Goal: Information Seeking & Learning: Learn about a topic

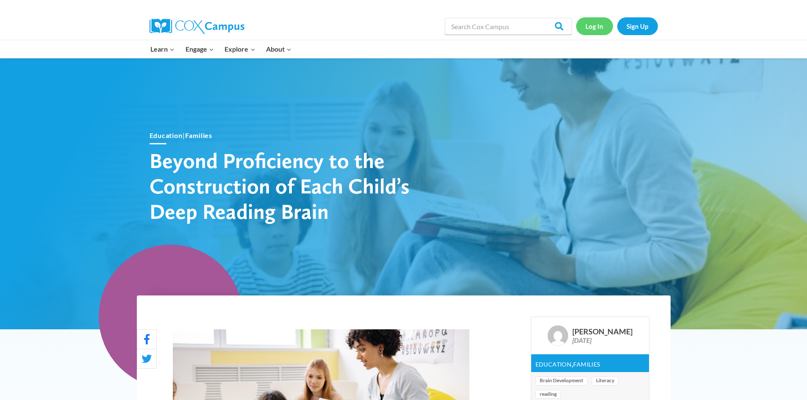
click at [589, 29] on link "Log In" at bounding box center [594, 25] width 37 height 17
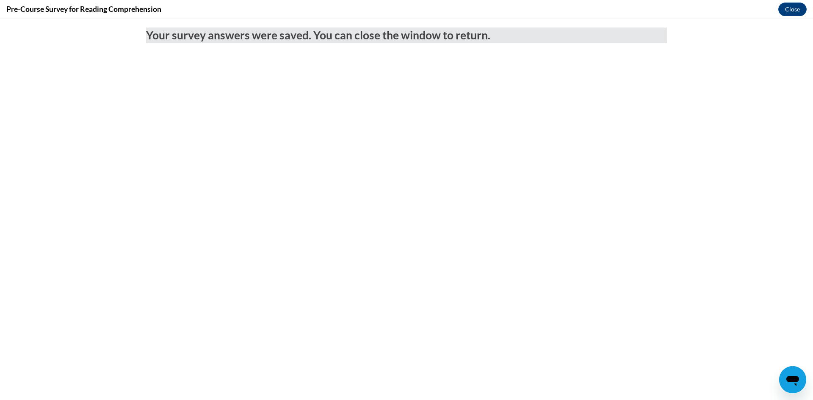
click at [776, 14] on div "Pre-Course Survey for Reading Comprehension Close" at bounding box center [406, 9] width 813 height 19
click at [789, 10] on button "Close" at bounding box center [792, 10] width 28 height 14
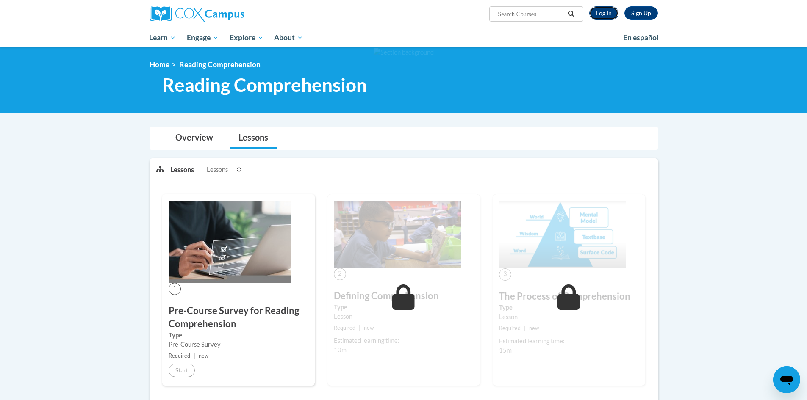
click at [608, 16] on link "Log In" at bounding box center [603, 13] width 29 height 14
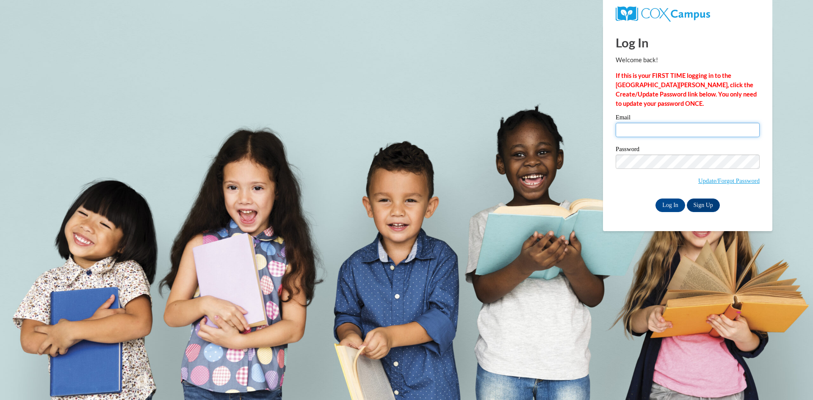
click at [652, 128] on input "Email" at bounding box center [688, 130] width 144 height 14
type input "mhammac@valdosta.edu"
click at [671, 204] on input "Log In" at bounding box center [671, 206] width 30 height 14
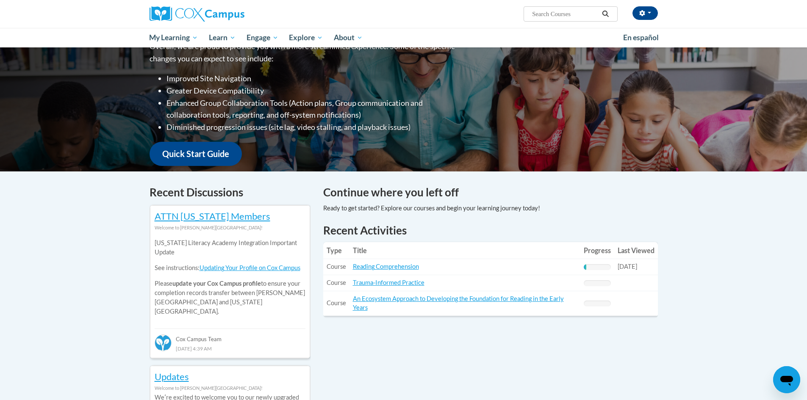
scroll to position [127, 0]
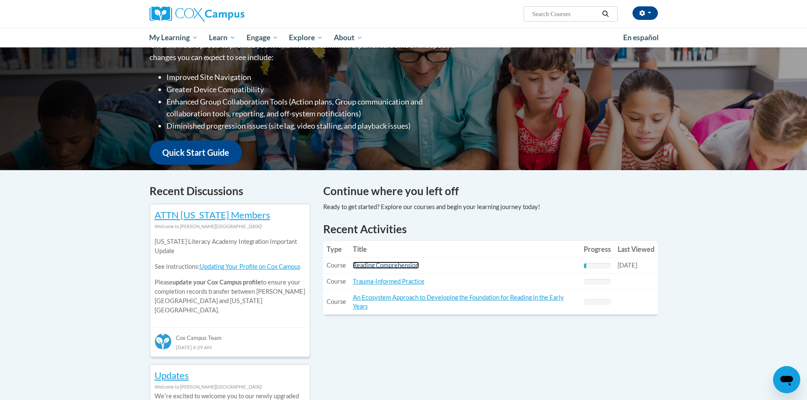
click at [390, 266] on link "Reading Comprehension" at bounding box center [386, 265] width 66 height 7
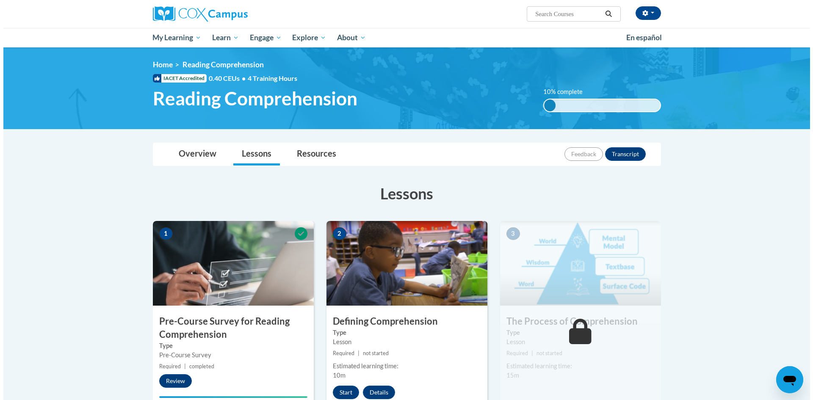
scroll to position [85, 0]
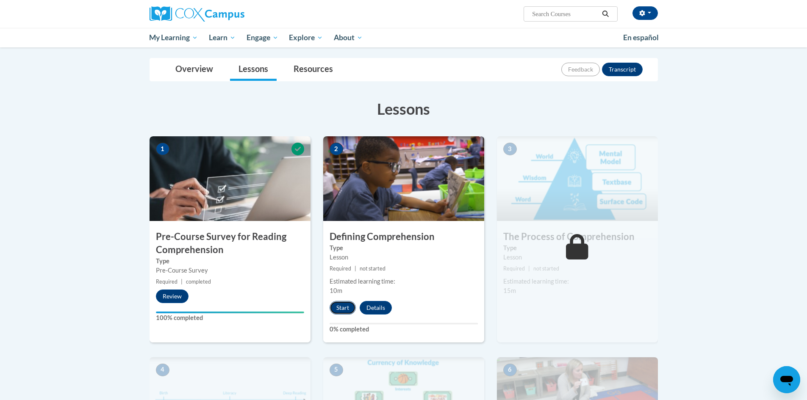
click at [344, 307] on button "Start" at bounding box center [343, 308] width 26 height 14
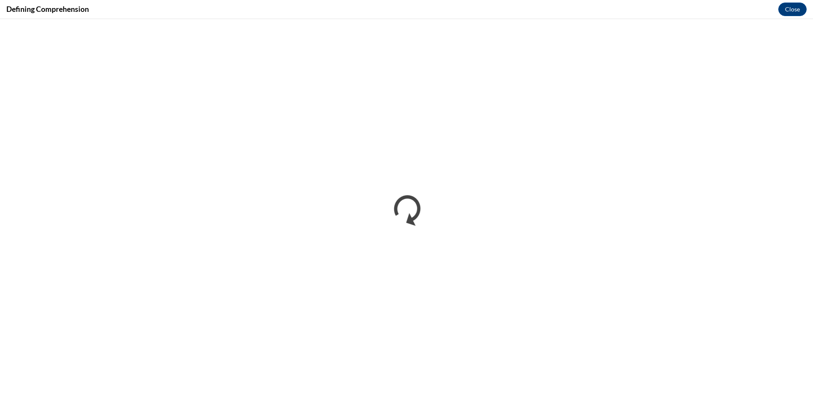
scroll to position [0, 0]
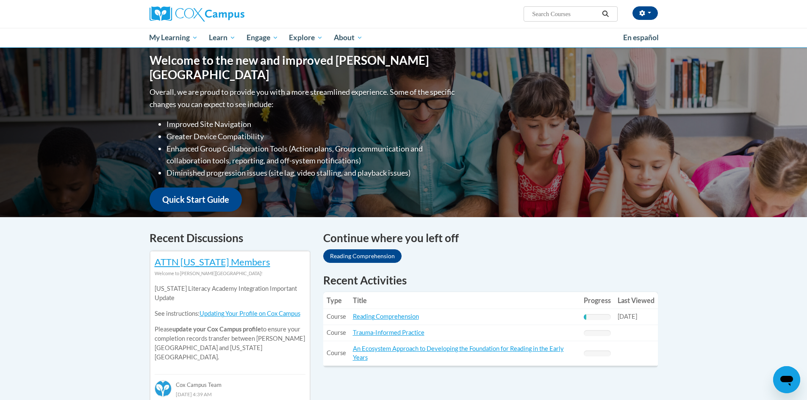
scroll to position [169, 0]
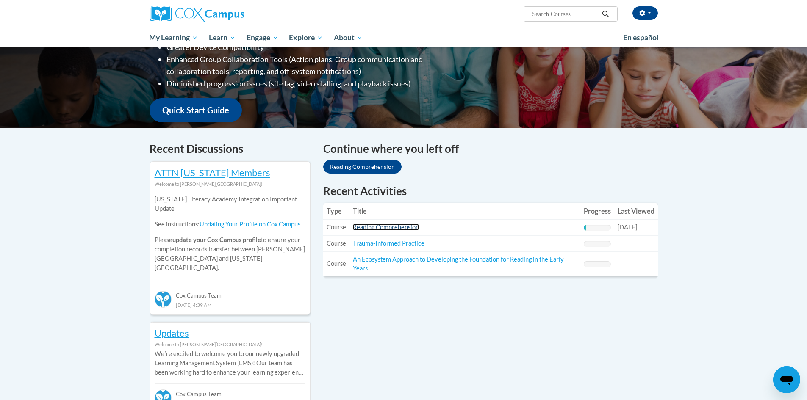
click at [364, 228] on link "Reading Comprehension" at bounding box center [386, 227] width 66 height 7
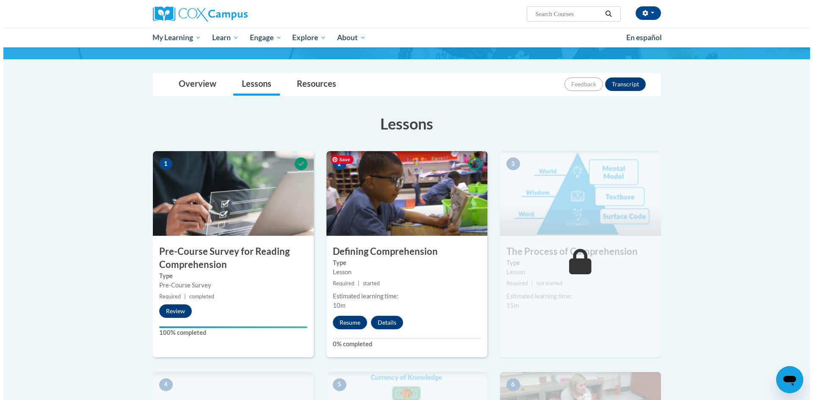
scroll to position [127, 0]
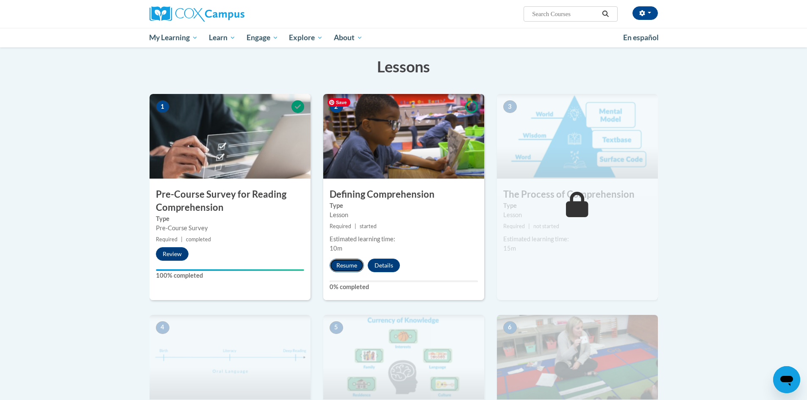
click at [343, 270] on button "Resume" at bounding box center [347, 266] width 34 height 14
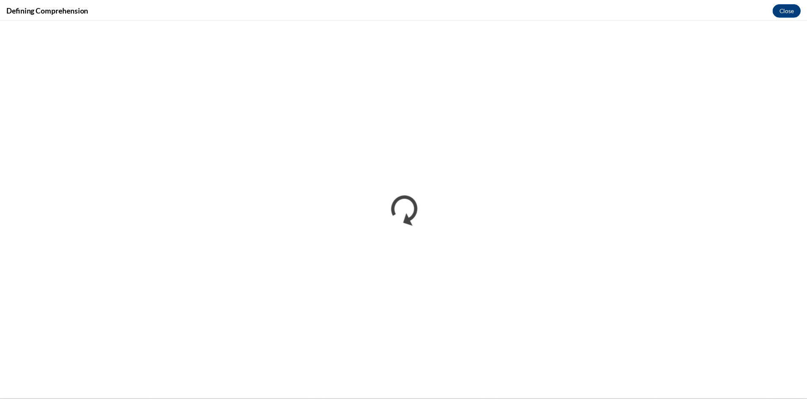
scroll to position [0, 0]
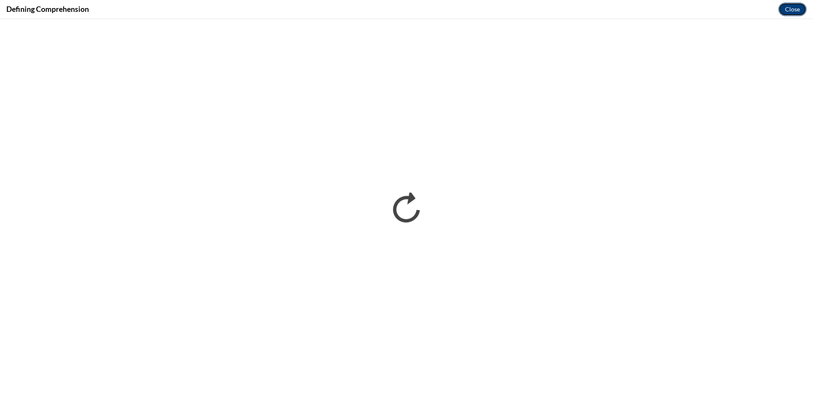
click at [789, 3] on button "Close" at bounding box center [792, 10] width 28 height 14
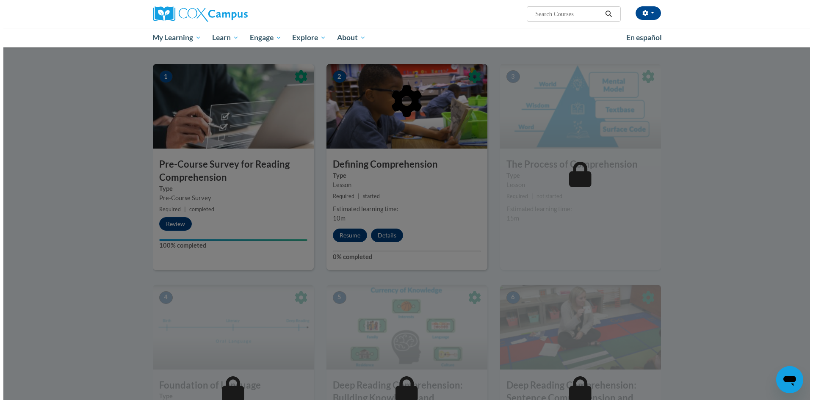
scroll to position [169, 0]
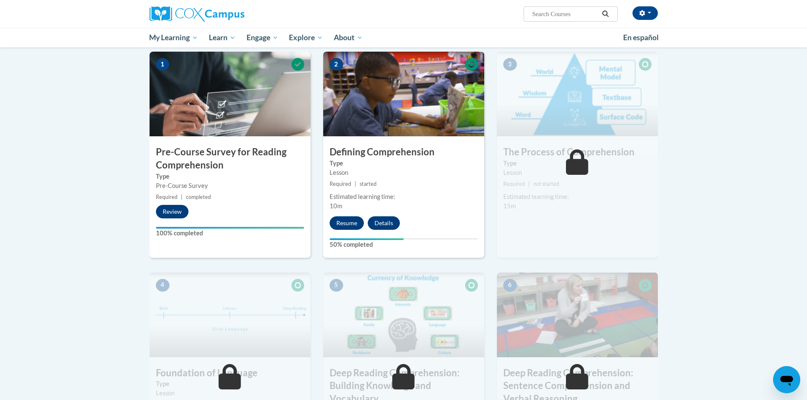
click at [331, 230] on div "2 Defining Comprehension Type Lesson Required | started Estimated learning time…" at bounding box center [403, 155] width 161 height 206
click at [335, 225] on button "Resume" at bounding box center [347, 223] width 34 height 14
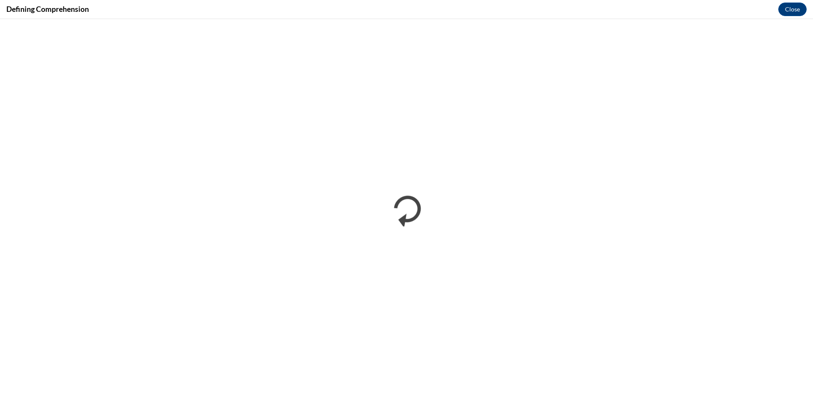
scroll to position [0, 0]
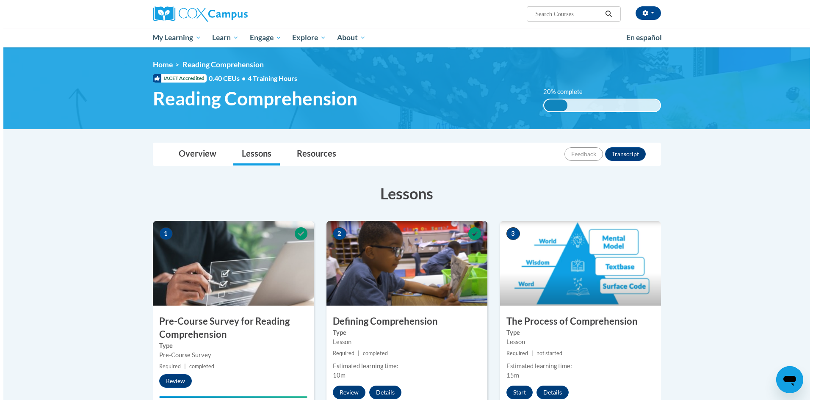
scroll to position [212, 0]
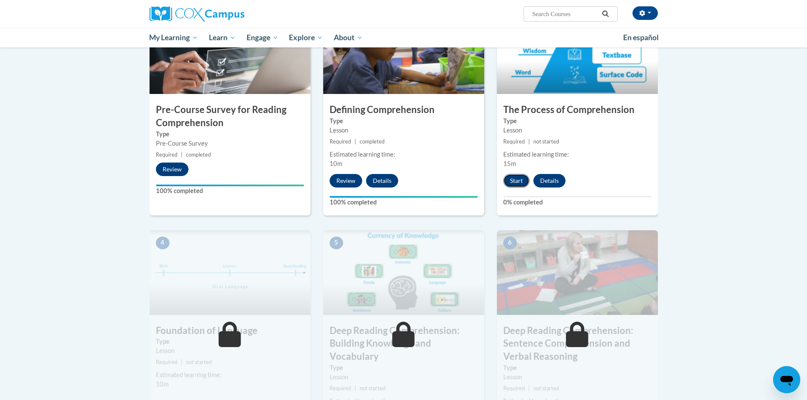
click at [521, 183] on button "Start" at bounding box center [516, 181] width 26 height 14
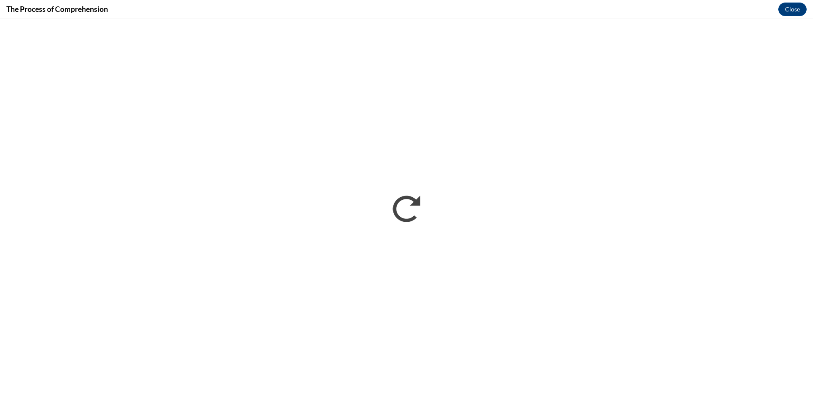
scroll to position [0, 0]
